Goal: Task Accomplishment & Management: Use online tool/utility

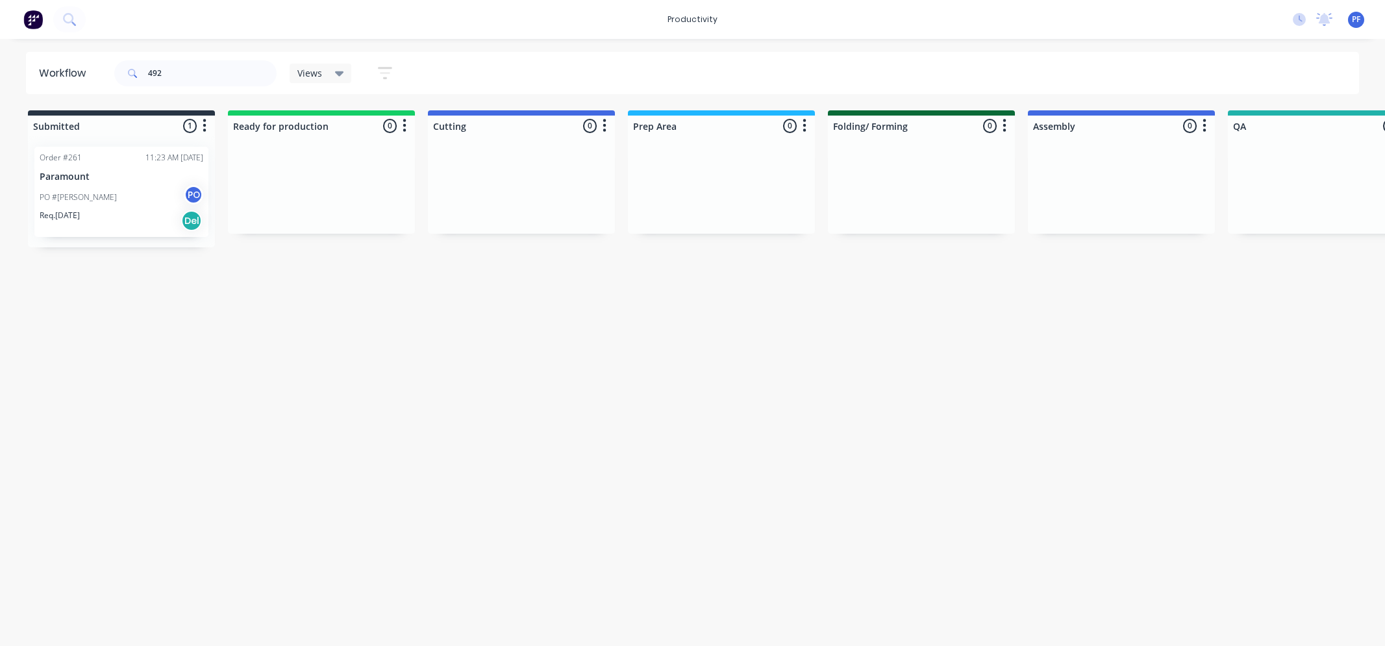
scroll to position [0, 1010]
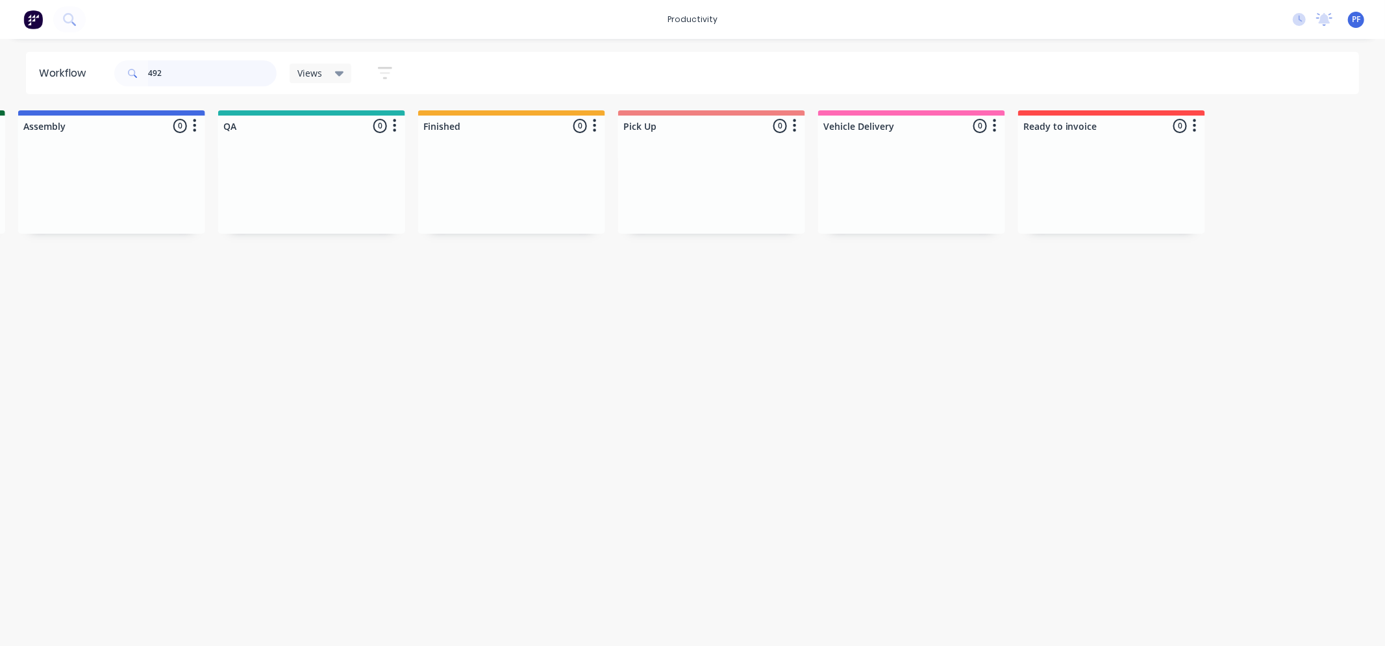
click at [223, 79] on input "492" at bounding box center [212, 73] width 129 height 26
type input "4"
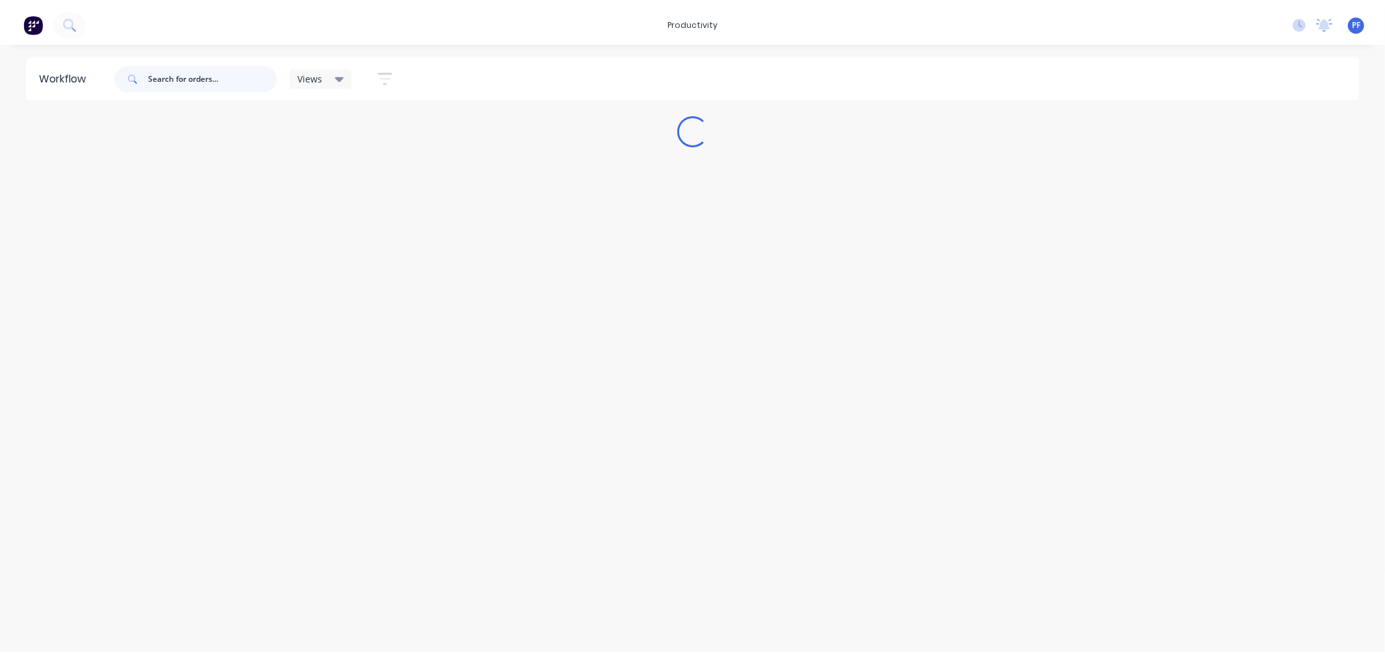
scroll to position [0, 0]
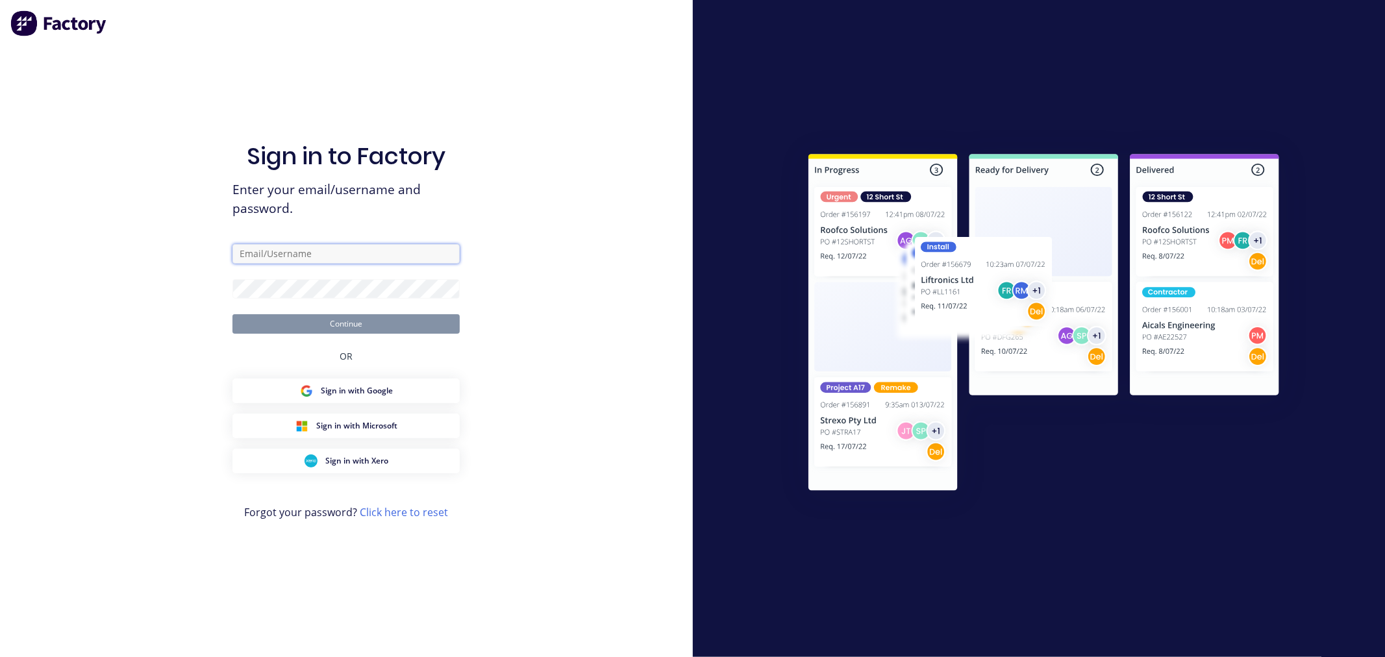
type input "shop@airpaksheetmetal.com.au"
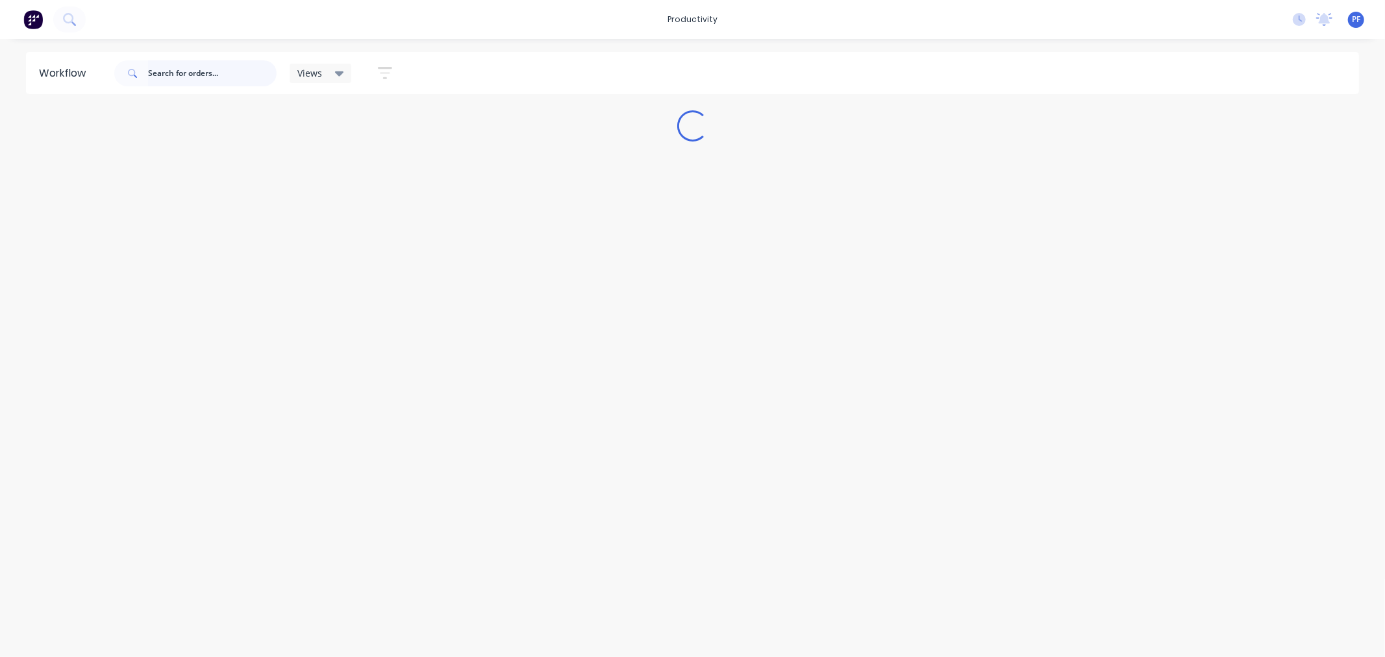
click at [196, 79] on input "text" at bounding box center [212, 73] width 129 height 26
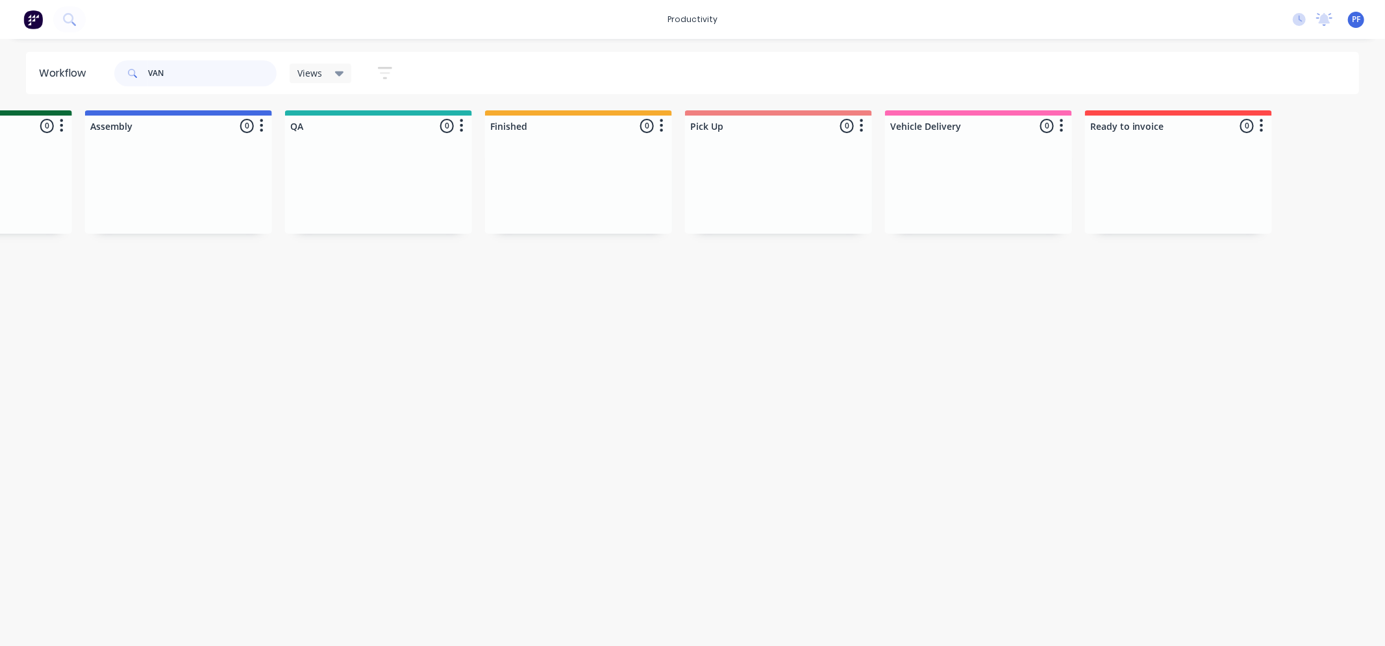
scroll to position [0, 931]
type input "VA"
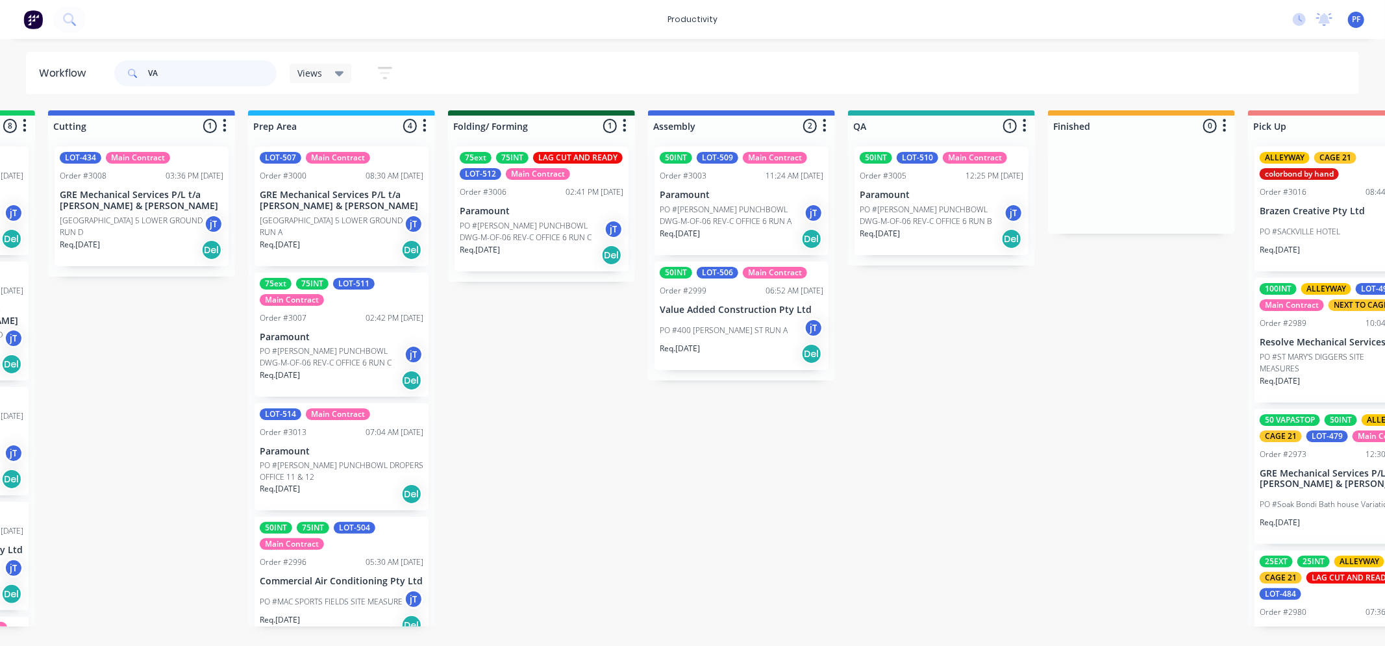
scroll to position [24, 0]
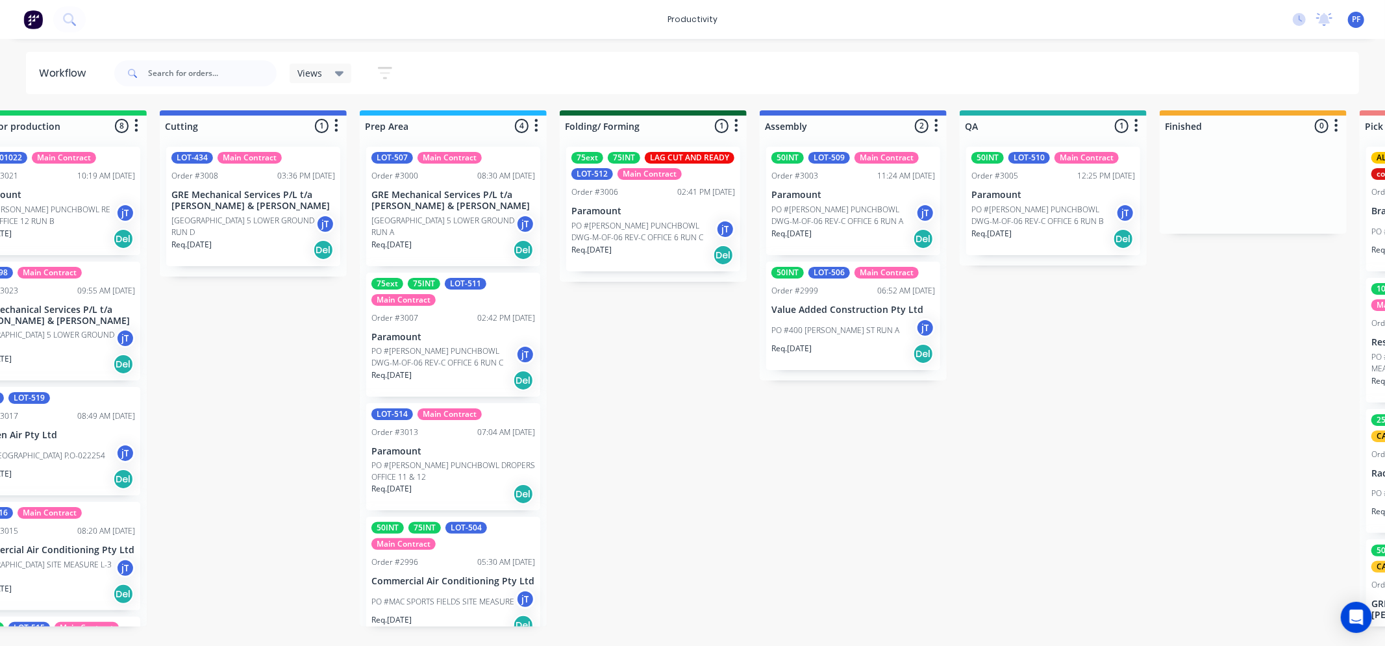
scroll to position [0, 296]
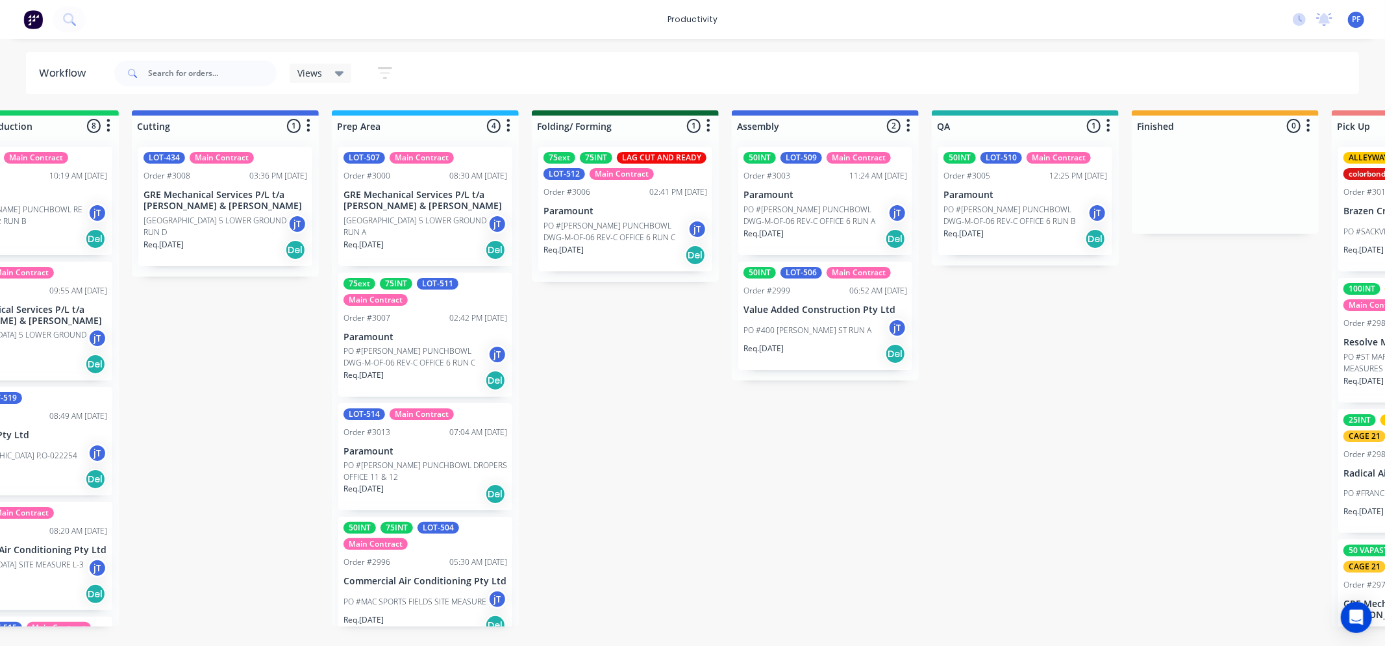
click at [1048, 188] on div "50INT LOT-510 Main Contract Order #3005 12:25 PM 02/10/25 Paramount PO #VAUGHN …" at bounding box center [1026, 201] width 174 height 108
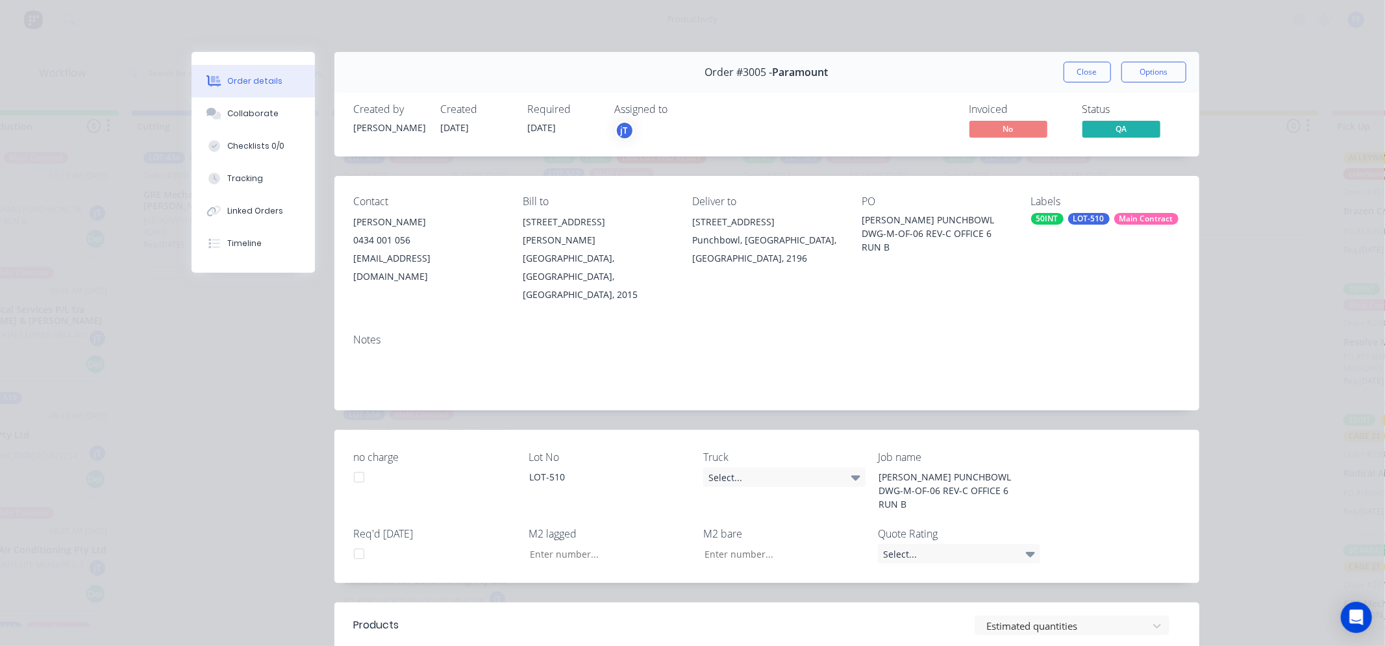
click at [1096, 216] on div "LOT-510" at bounding box center [1089, 219] width 42 height 12
type input "QA"
click at [1098, 343] on div "OUTSIDE QA edit" at bounding box center [1124, 333] width 169 height 26
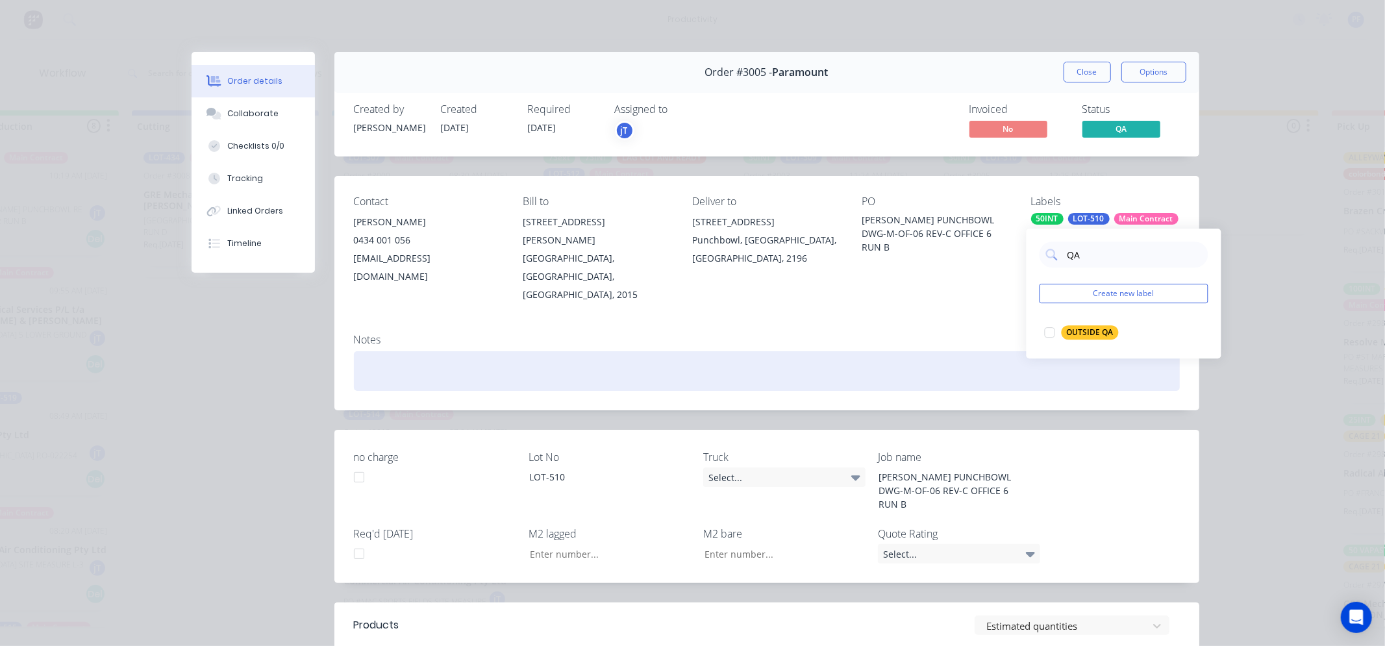
drag, startPoint x: 913, startPoint y: 340, endPoint x: 989, endPoint y: 340, distance: 76.6
click at [911, 351] on div at bounding box center [767, 371] width 826 height 40
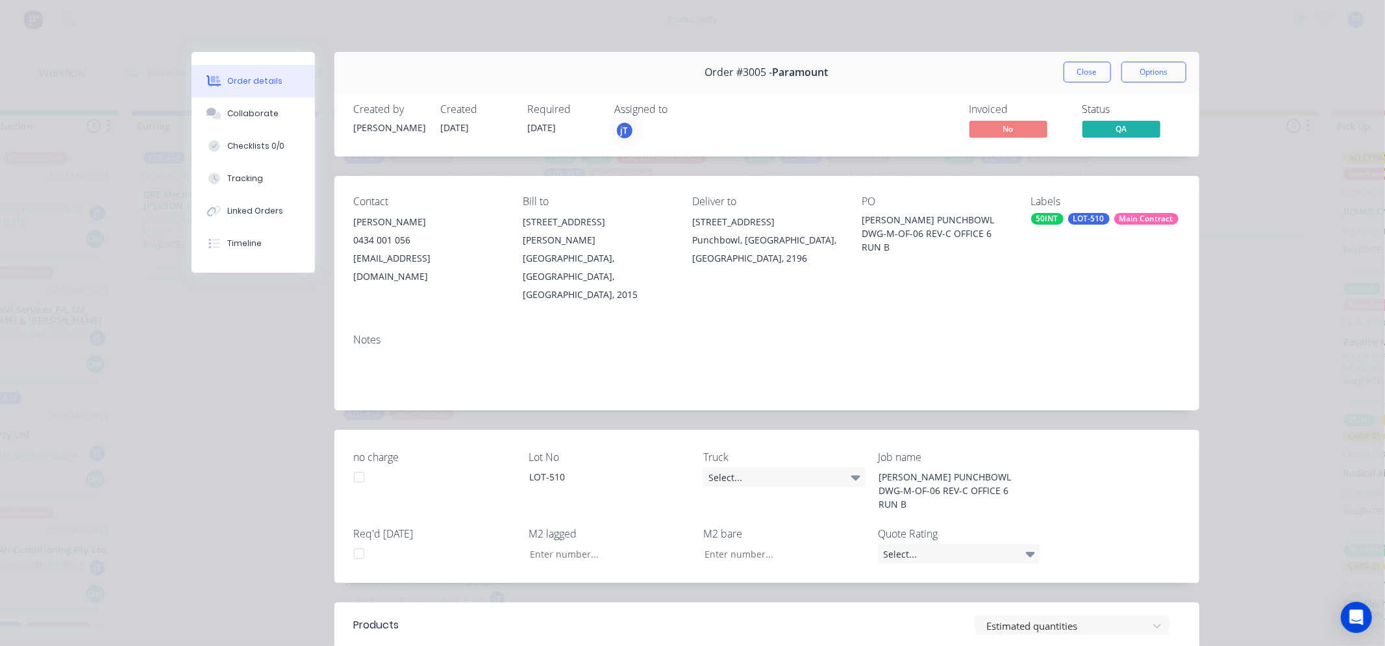
click at [1086, 196] on div "Contact Elton D'Silva 0434 001 056 EltonD@paramountair.com.au Bill to 46/34-36 …" at bounding box center [767, 249] width 865 height 147
click at [1086, 223] on div "LOT-510" at bounding box center [1089, 219] width 42 height 12
click at [1087, 332] on div "OUTSIDE QA" at bounding box center [1090, 332] width 57 height 14
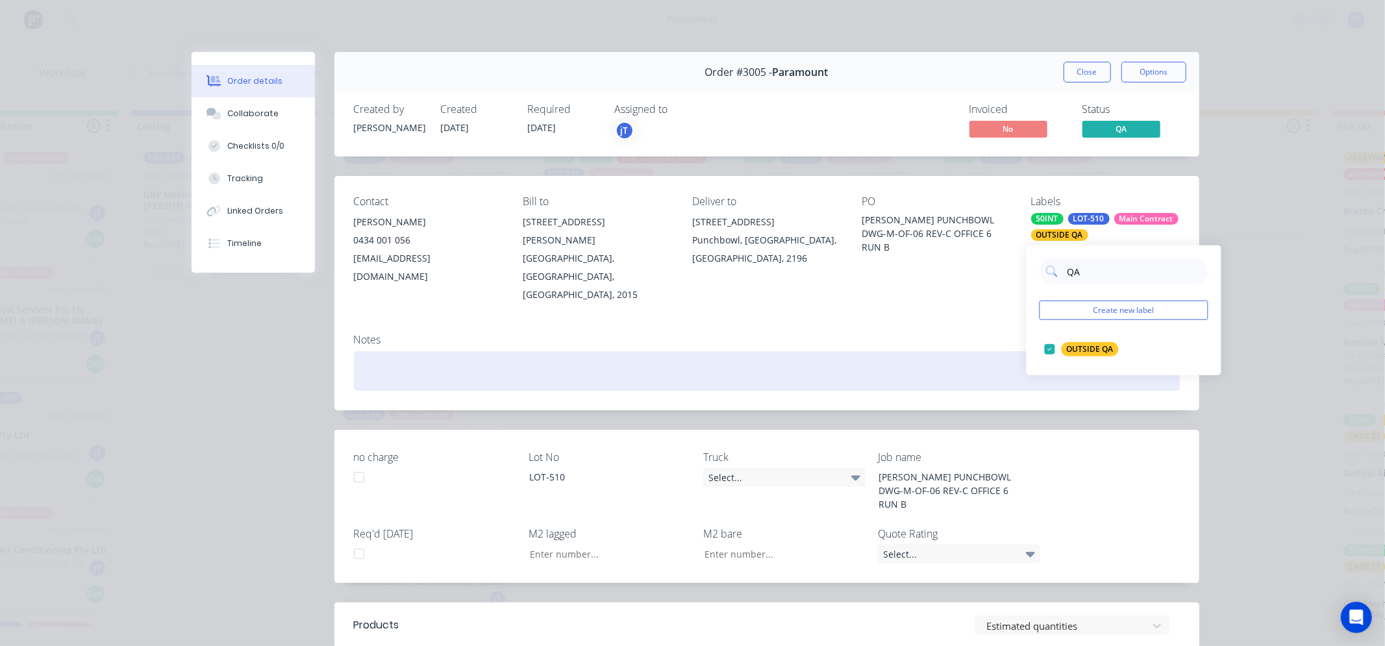
click at [982, 351] on div at bounding box center [767, 371] width 826 height 40
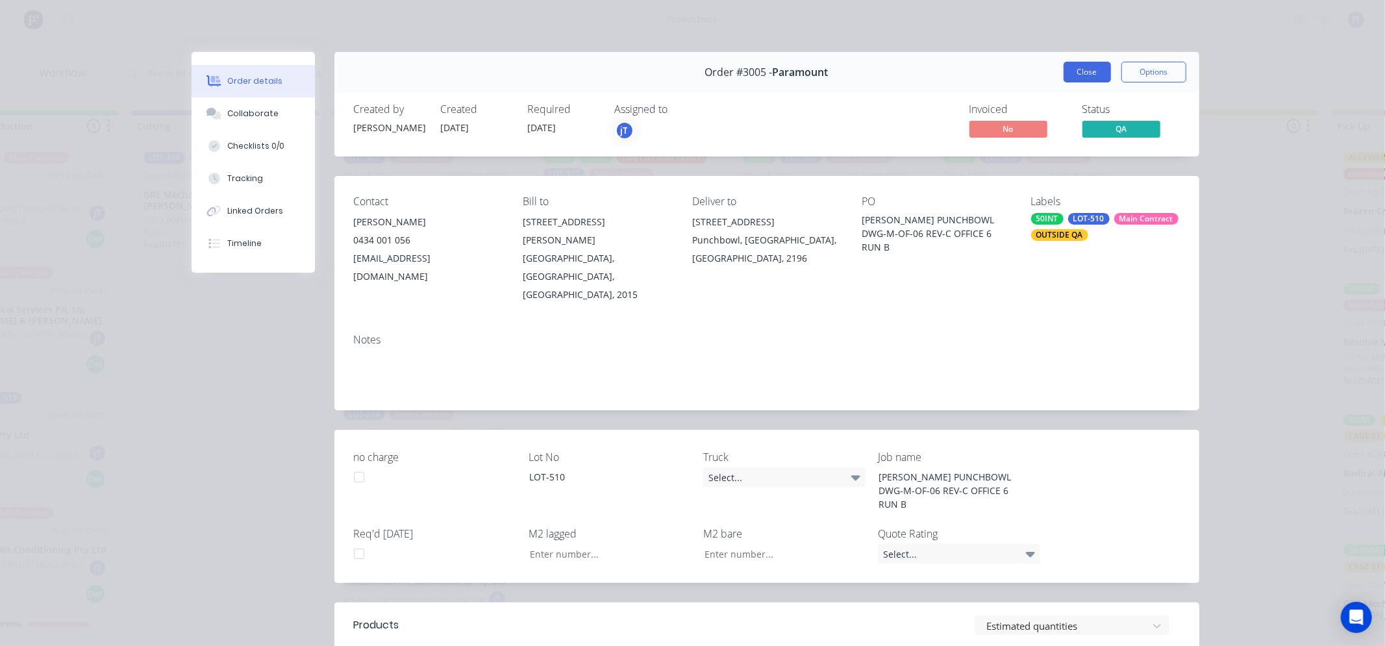
click at [1093, 76] on button "Close" at bounding box center [1087, 72] width 47 height 21
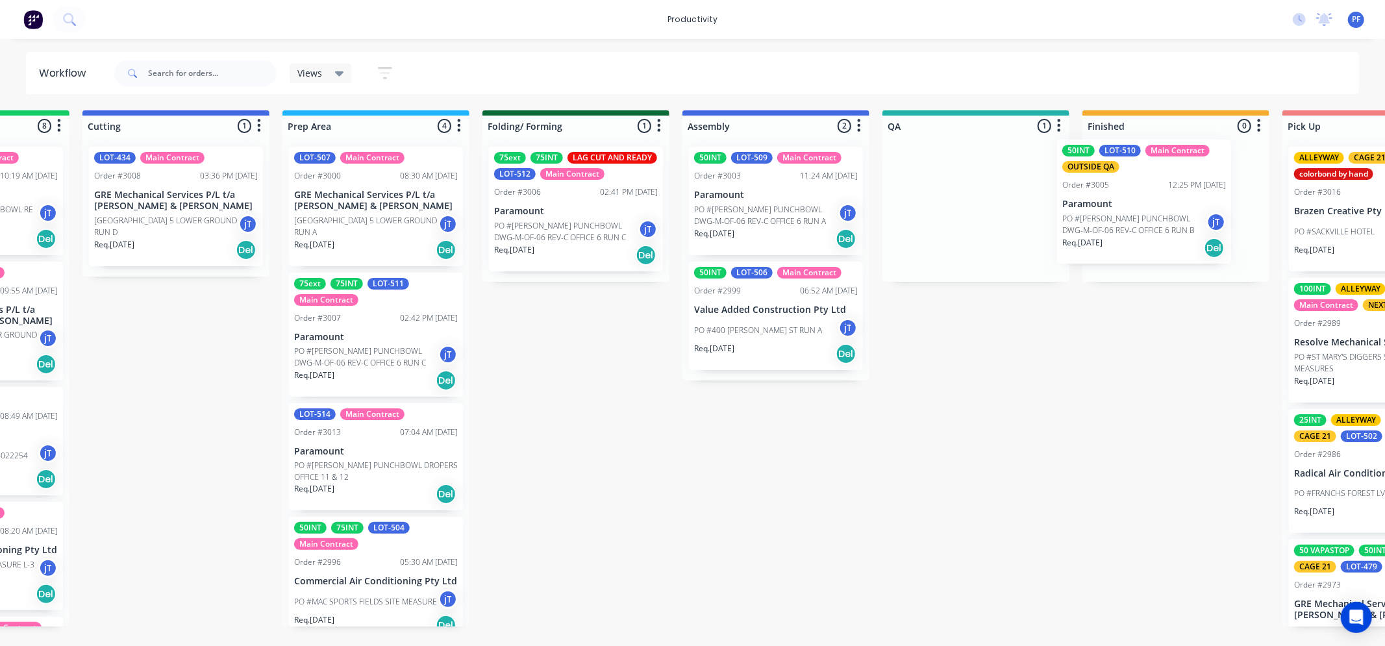
drag, startPoint x: 1012, startPoint y: 186, endPoint x: 1160, endPoint y: 177, distance: 148.4
click at [1160, 177] on div "Submitted 36 Order #240 10:47 AM [DATE] Retro Air PO #Freshwater Apts PO Req. […" at bounding box center [916, 368] width 2543 height 516
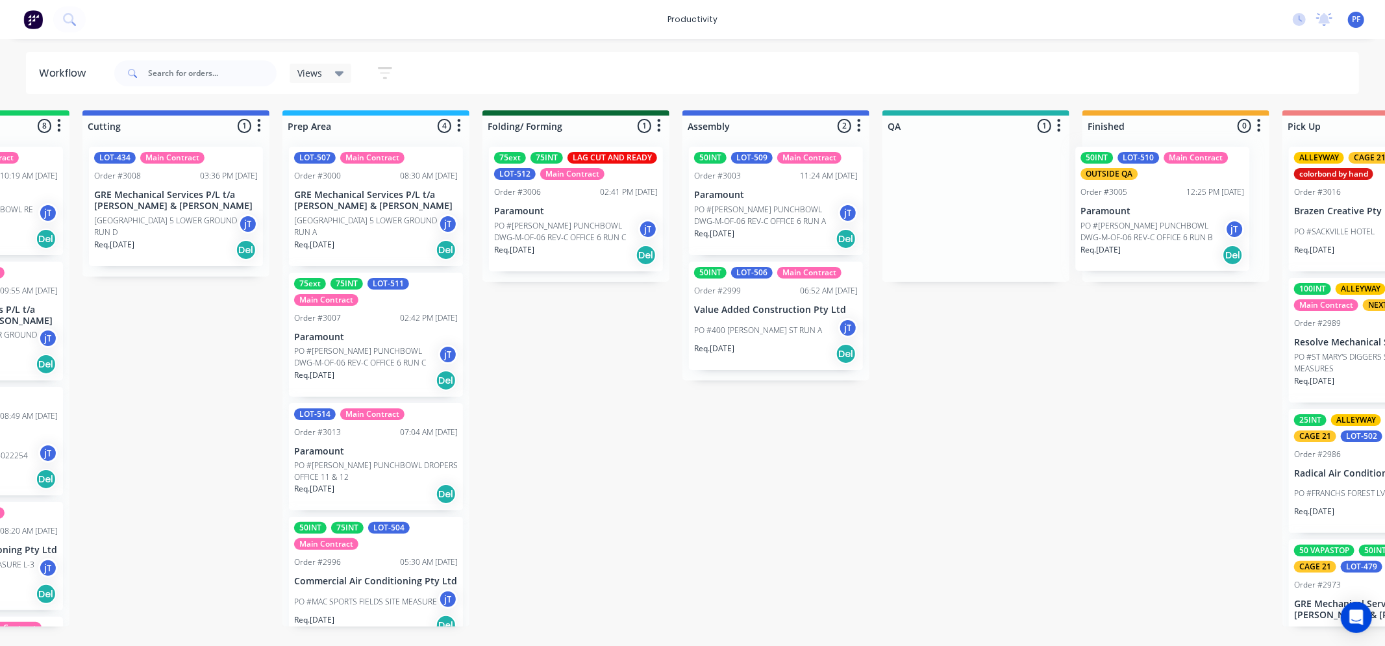
scroll to position [0, 359]
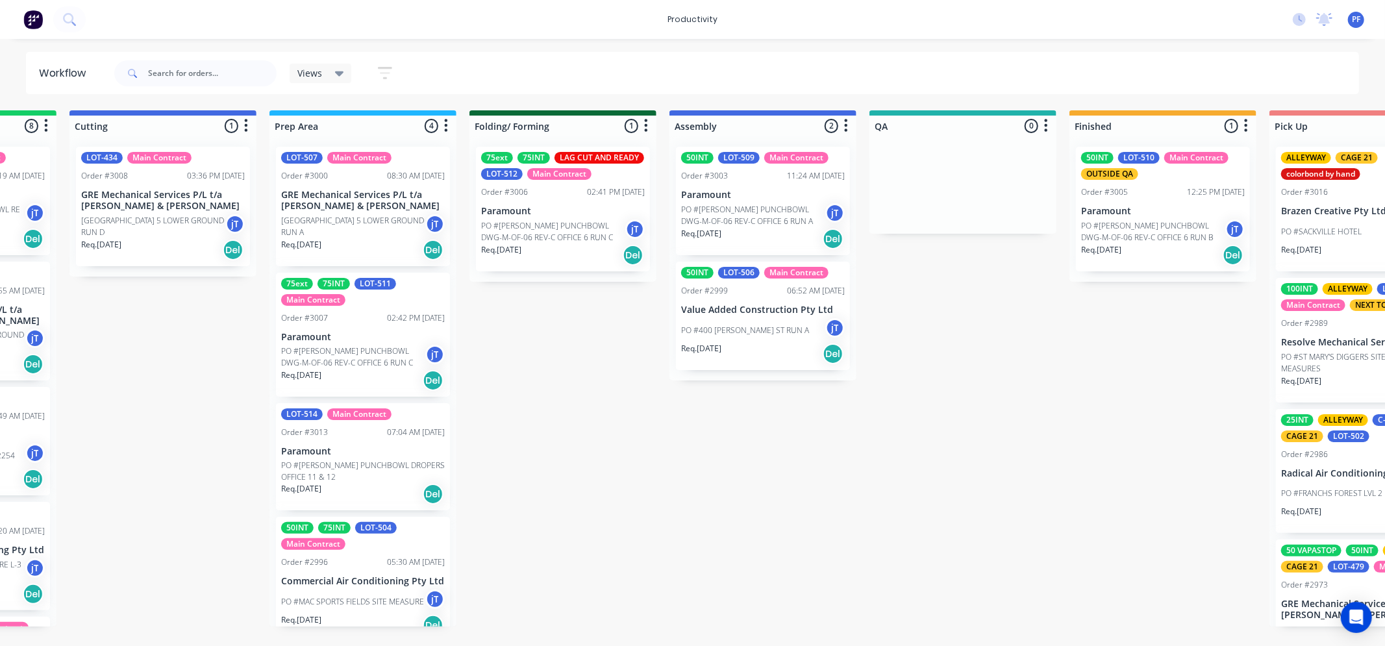
click at [1128, 198] on div "50INT LOT-510 Main Contract OUTSIDE QA Order #3005 12:25 PM 02/10/25 Paramount …" at bounding box center [1163, 209] width 174 height 125
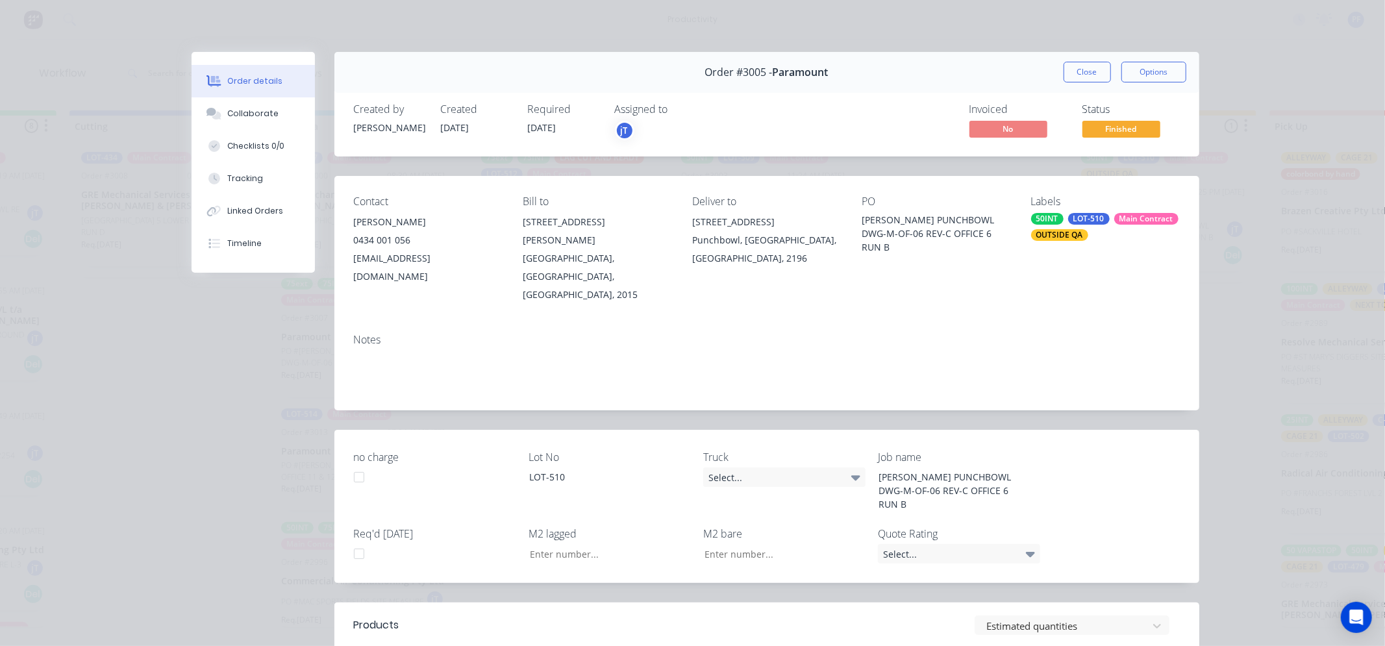
click at [1082, 83] on div "Order #3005 - Paramount Close Options" at bounding box center [767, 72] width 865 height 41
click at [1093, 70] on button "Close" at bounding box center [1087, 72] width 47 height 21
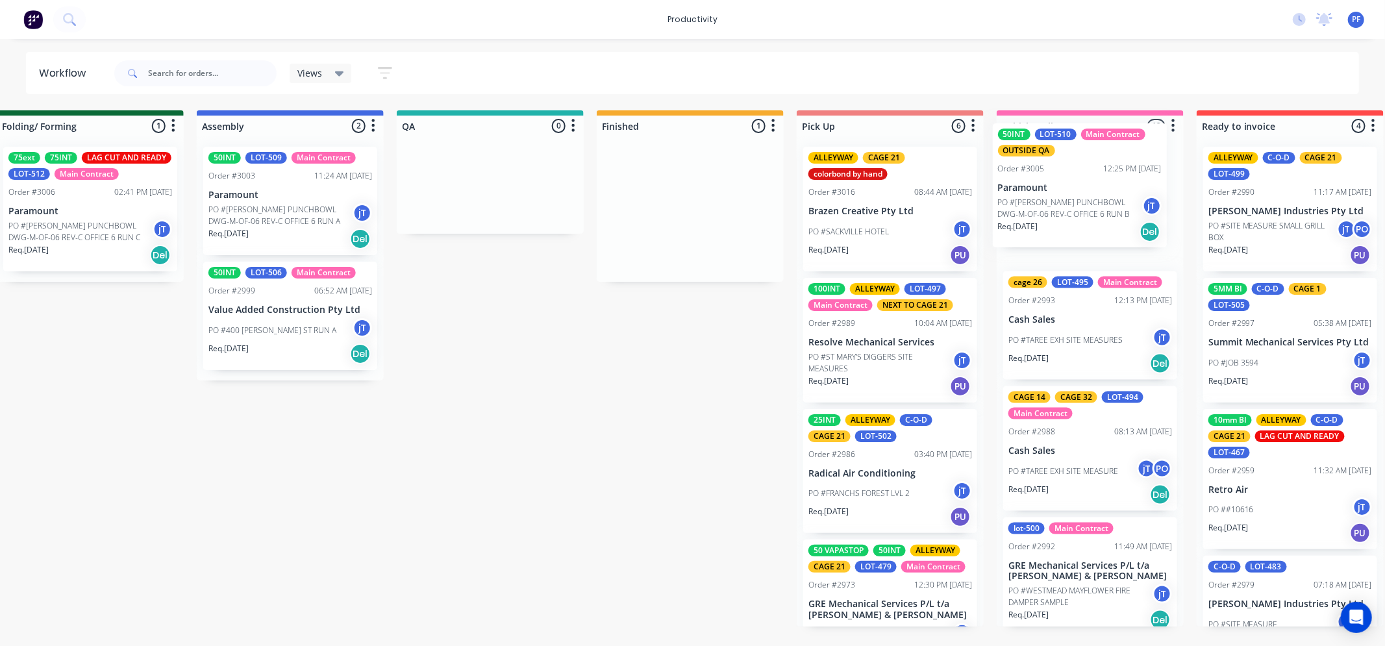
scroll to position [0, 835]
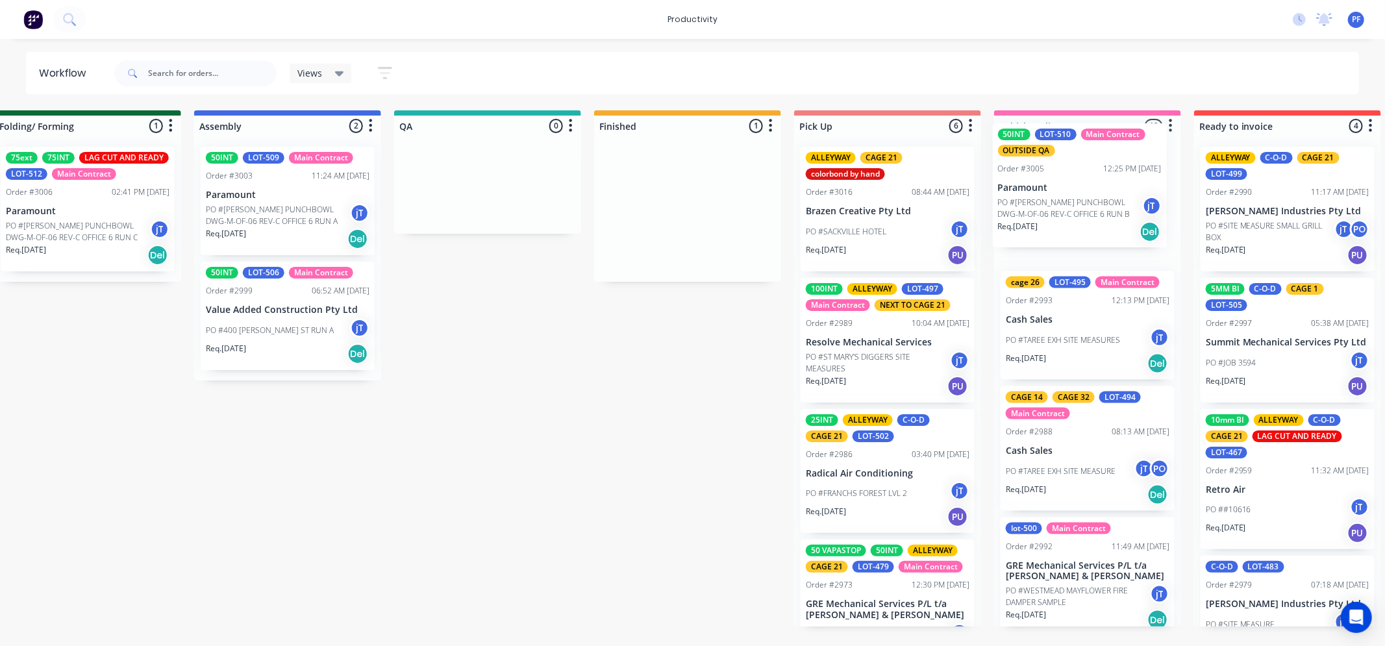
drag, startPoint x: 1144, startPoint y: 176, endPoint x: 1061, endPoint y: 153, distance: 86.4
click at [1062, 153] on div "Submitted 36 Order #240 10:47 AM [DATE] Retro Air PO #Freshwater Apts PO Req. […" at bounding box center [427, 368] width 2543 height 516
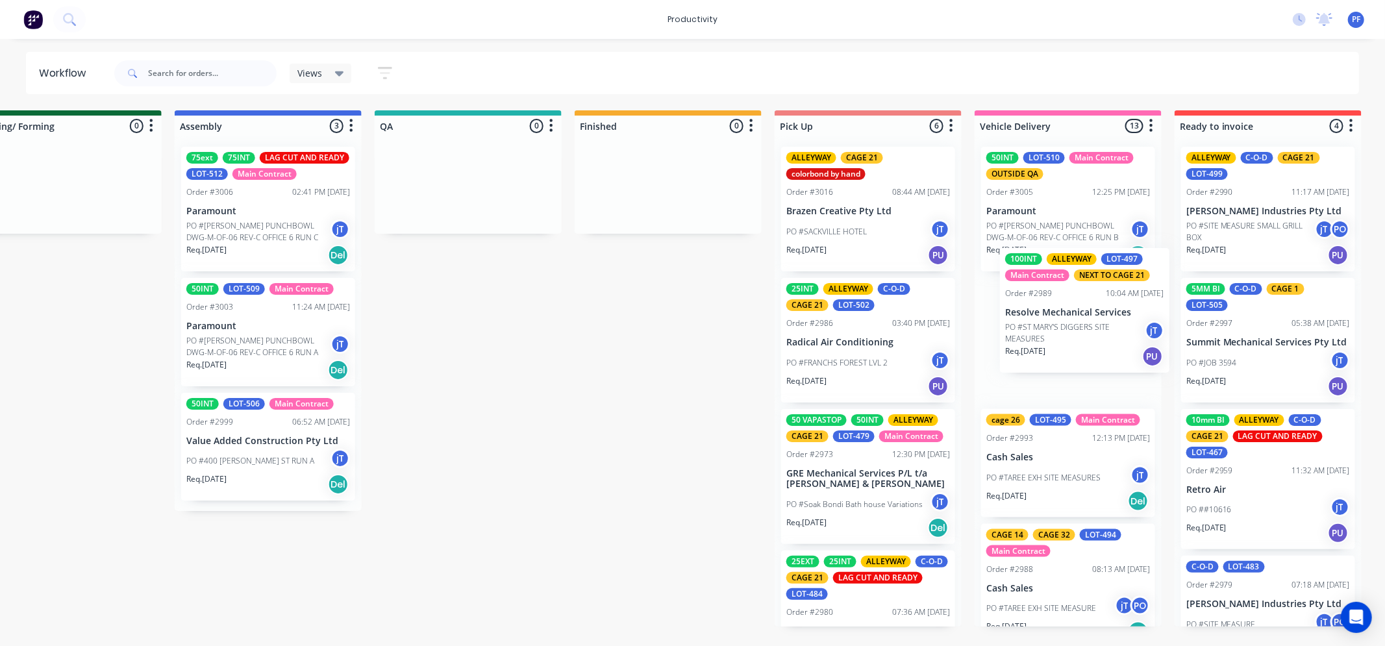
scroll to position [0, 872]
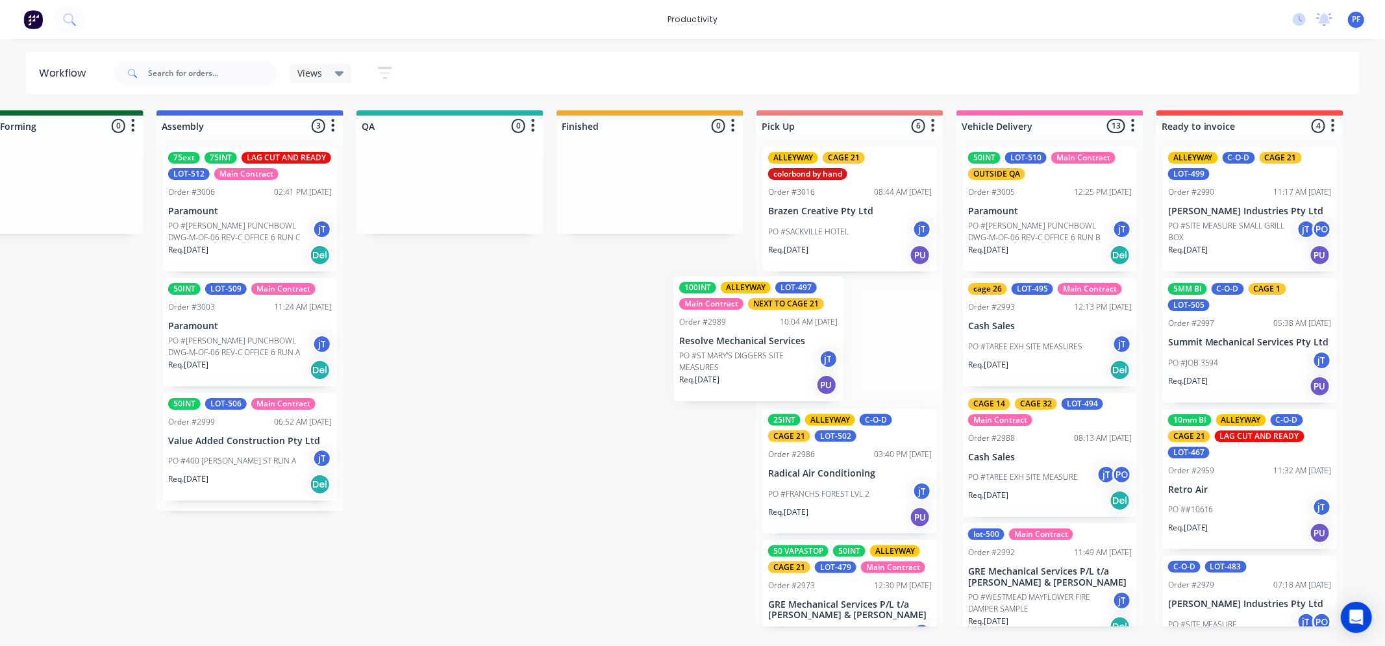
drag, startPoint x: 889, startPoint y: 340, endPoint x: 776, endPoint y: 333, distance: 113.2
click at [775, 335] on div "ALLEYWAY CAGE 21 colorbond by hand Order #3016 08:44 AM 03/10/25 Brazen Creativ…" at bounding box center [850, 381] width 187 height 490
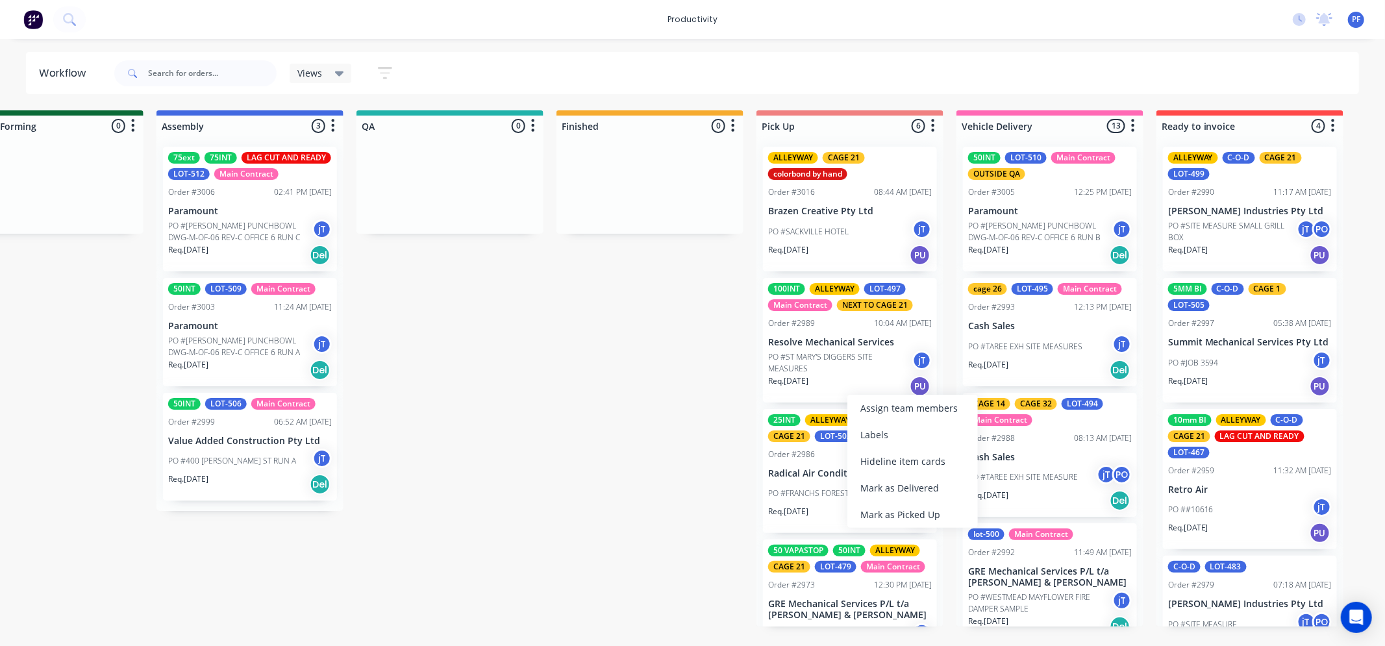
click at [898, 509] on div "Mark as Picked Up" at bounding box center [913, 514] width 131 height 27
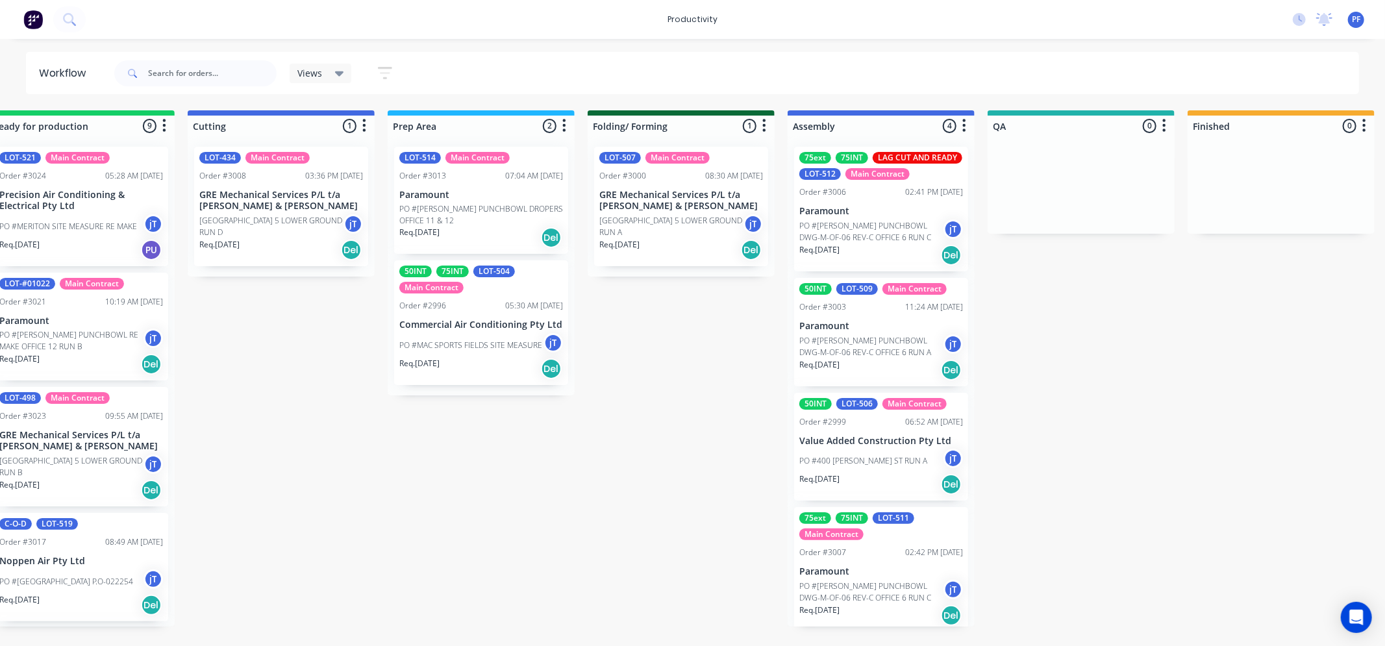
scroll to position [0, 273]
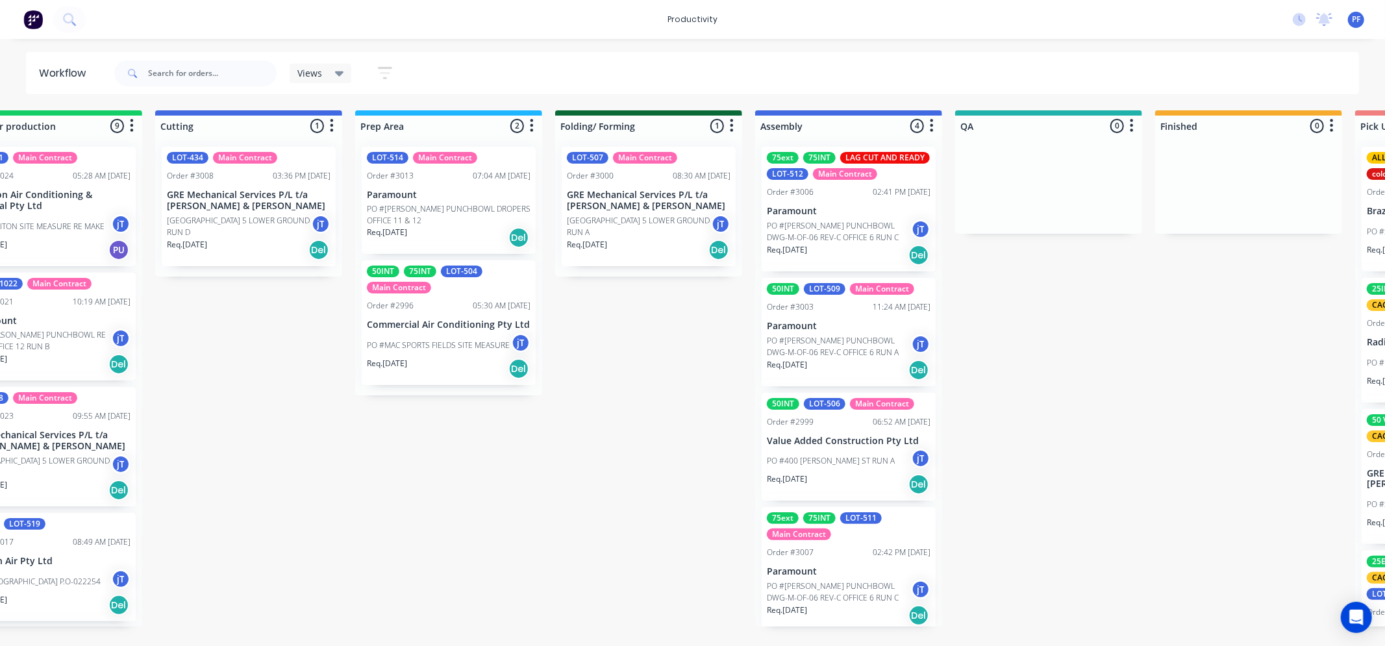
click at [659, 507] on div "Submitted 36 Order #240 10:47 AM [DATE] Retro Air PO #Freshwater Apts PO Req. […" at bounding box center [988, 368] width 2543 height 516
